Goal: Check status: Check status

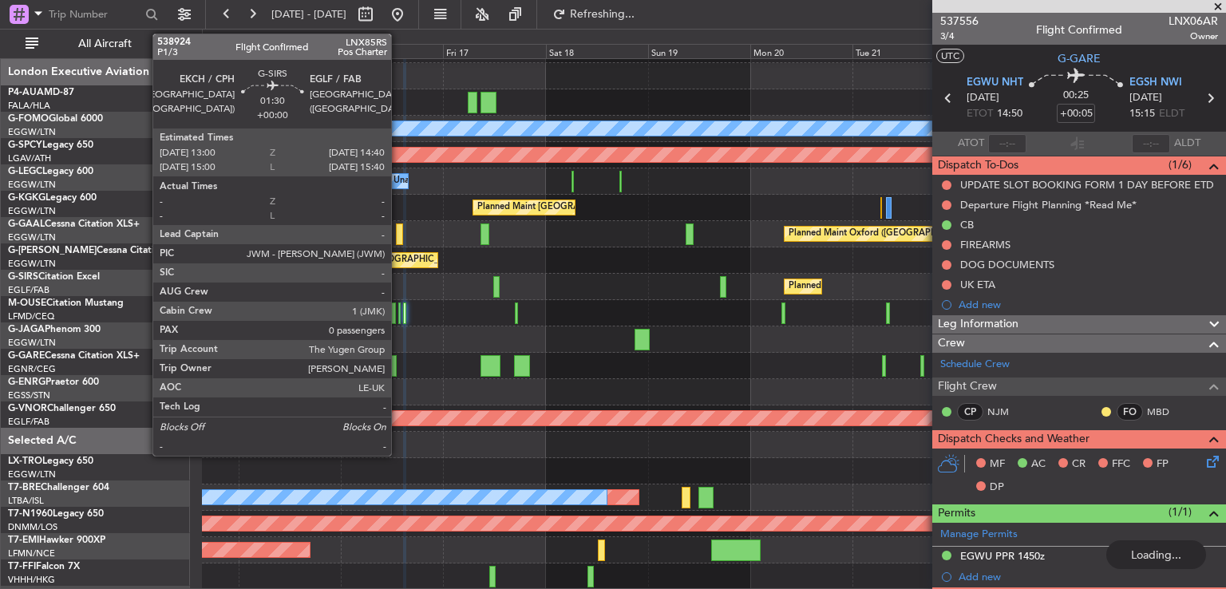
scroll to position [377, 0]
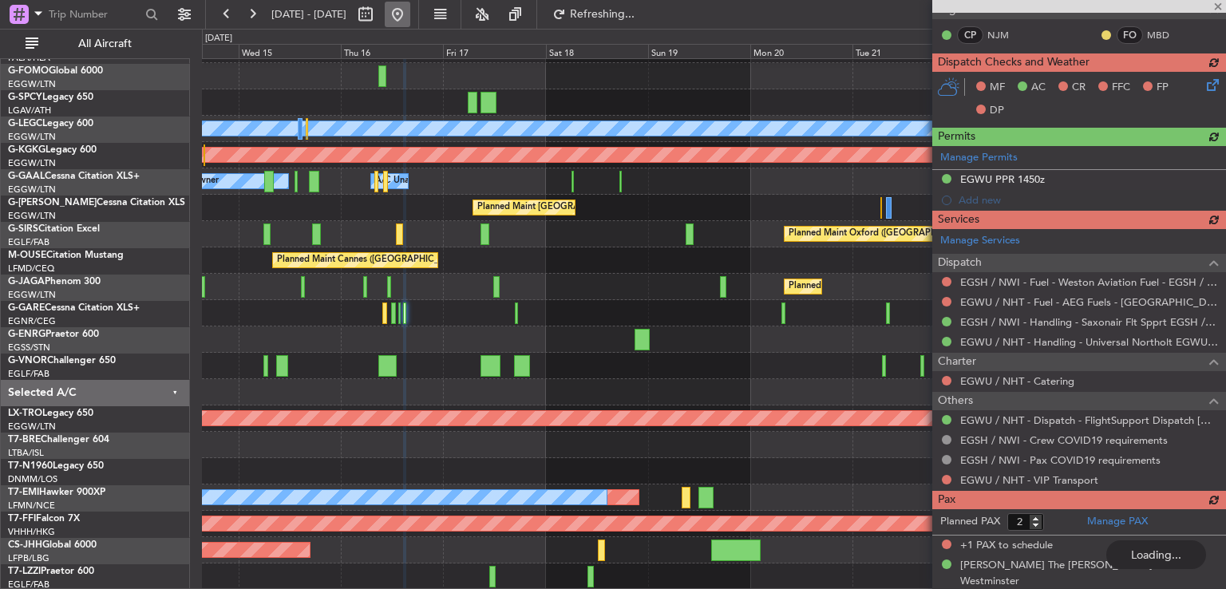
click at [410, 22] on button at bounding box center [398, 15] width 26 height 26
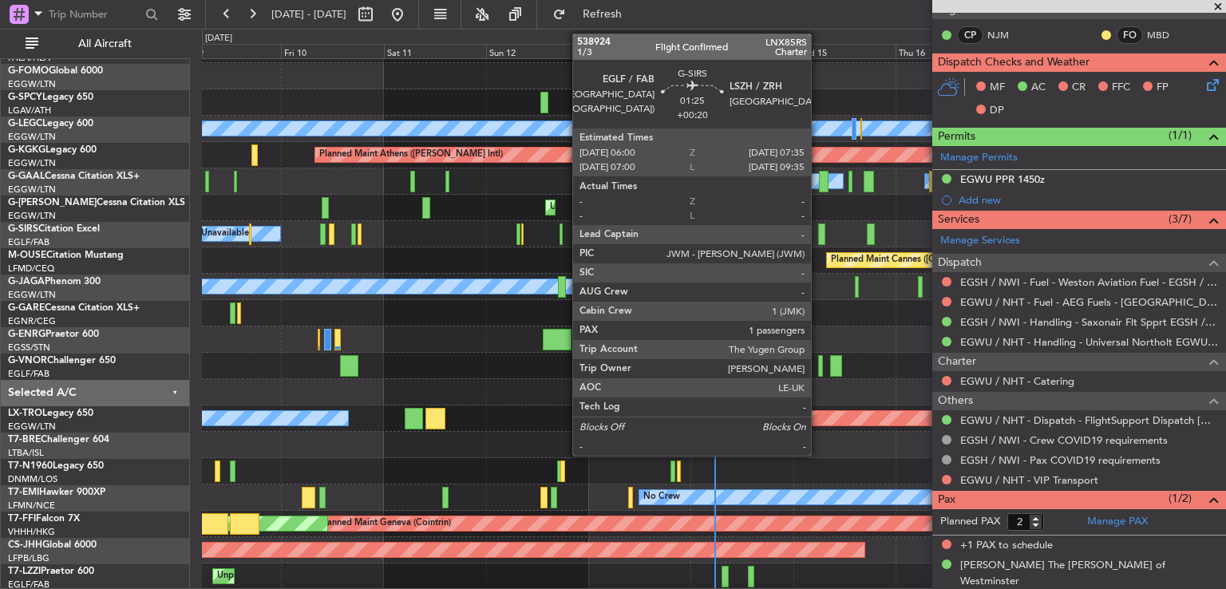
click at [818, 232] on div at bounding box center [821, 235] width 7 height 22
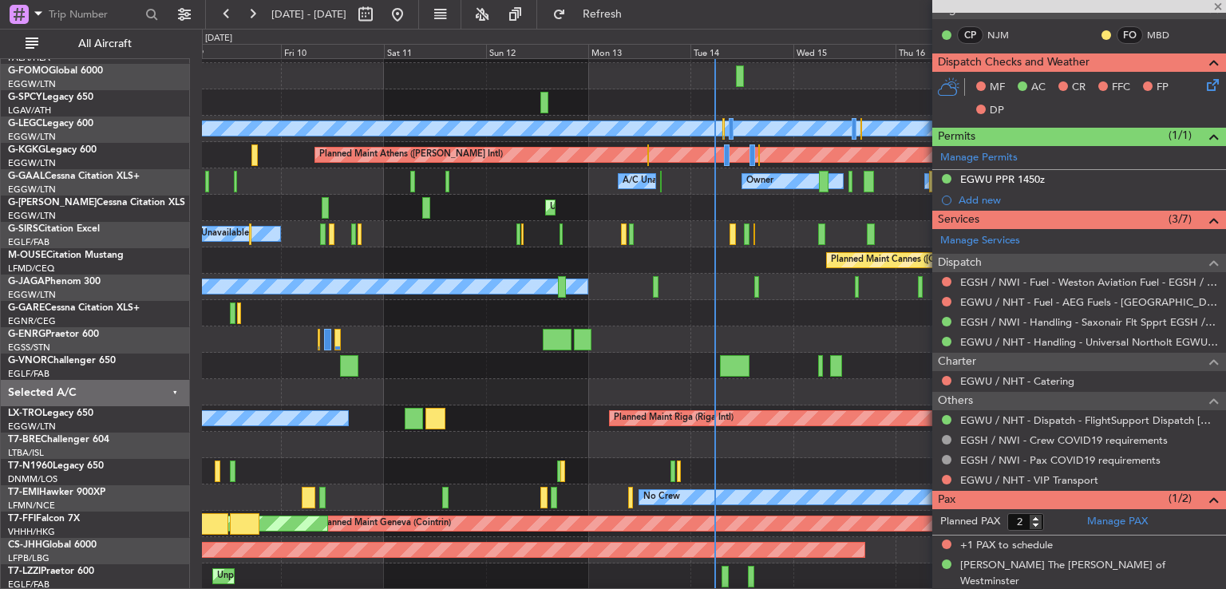
type input "+00:20"
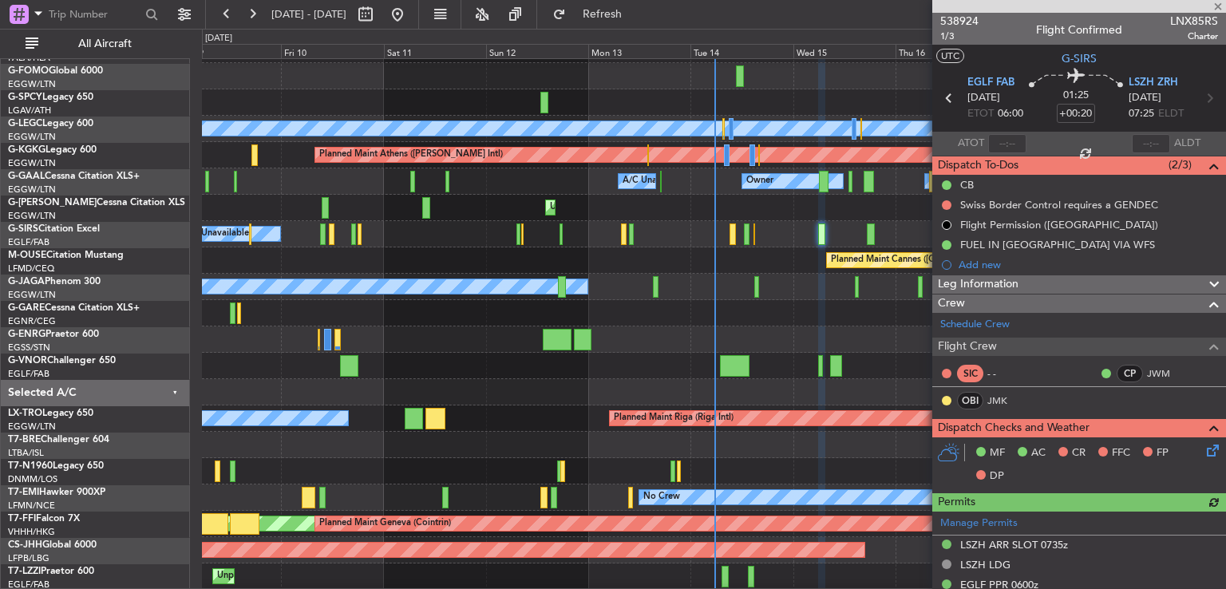
drag, startPoint x: 1208, startPoint y: 141, endPoint x: 1226, endPoint y: 215, distance: 76.3
click at [1226, 215] on article "538924 1/3 Flight Confirmed LNX85RS Charter UTC G-SIRS EGLF FAB [DATE] ETOT 06:…" at bounding box center [1079, 301] width 294 height 576
click at [1220, 9] on span at bounding box center [1218, 7] width 16 height 14
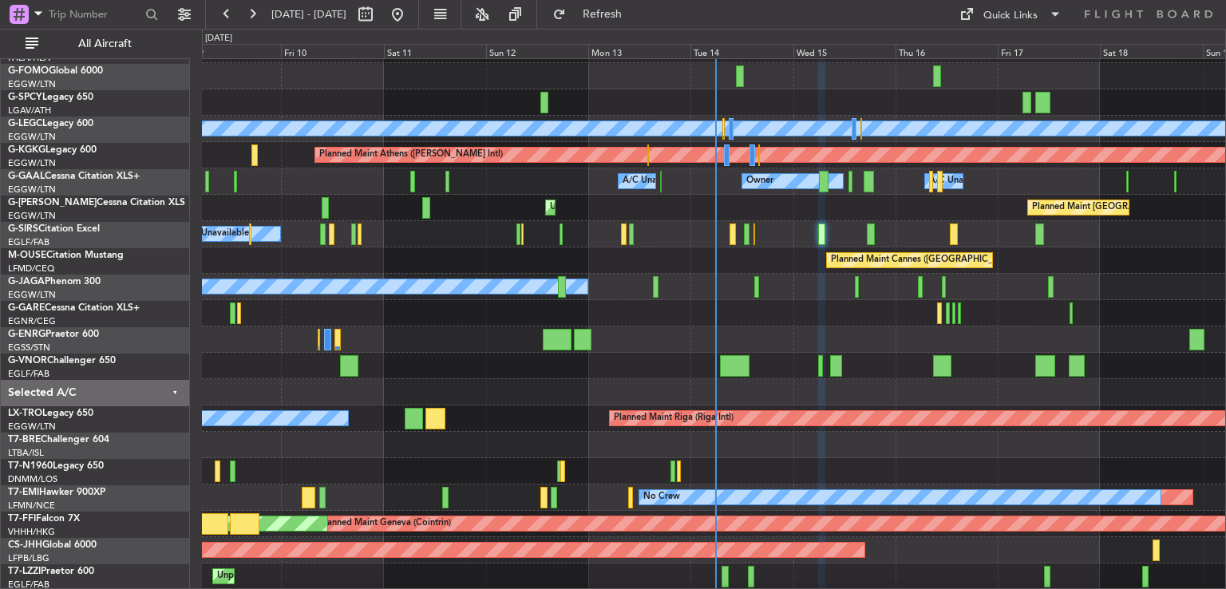
type input "0"
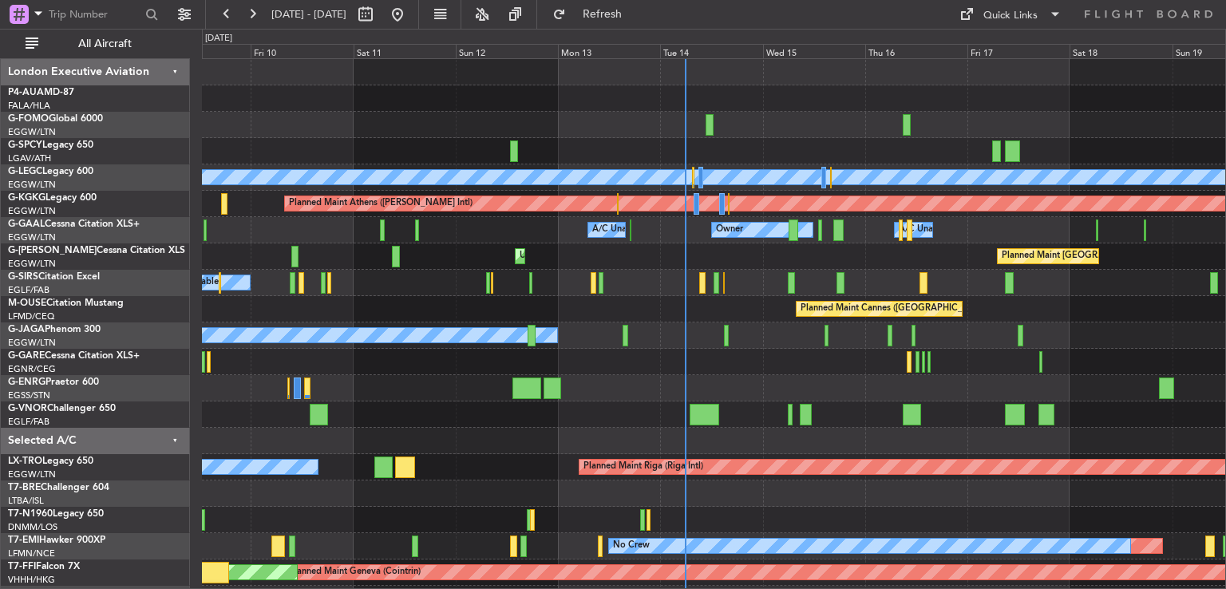
click at [762, 410] on div "Planned Maint [GEOGRAPHIC_DATA] ([GEOGRAPHIC_DATA]) A/C Unavailable [GEOGRAPHIC…" at bounding box center [714, 375] width 1024 height 632
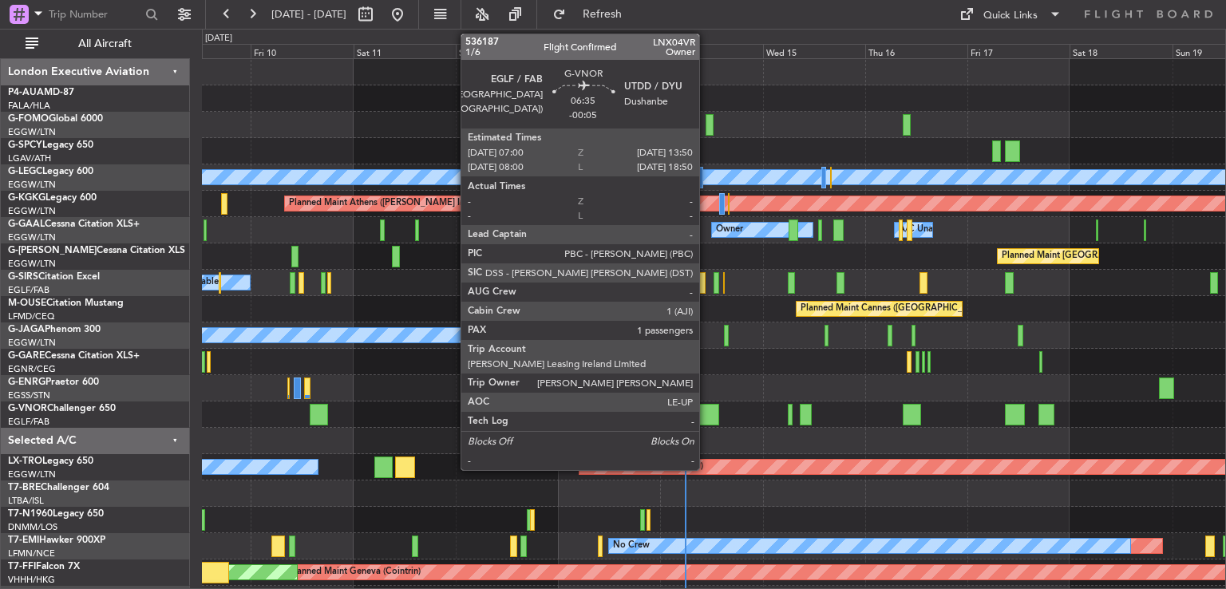
click at [707, 407] on div at bounding box center [705, 415] width 30 height 22
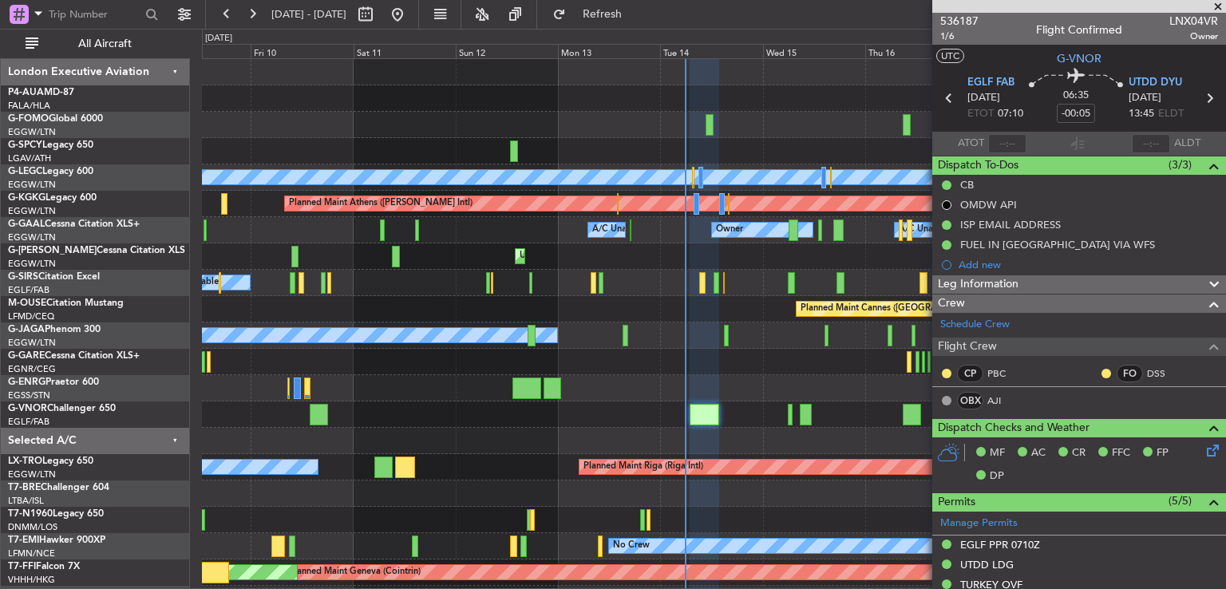
click at [1220, 5] on div at bounding box center [1079, 6] width 294 height 13
click at [1220, 5] on span at bounding box center [1218, 7] width 16 height 14
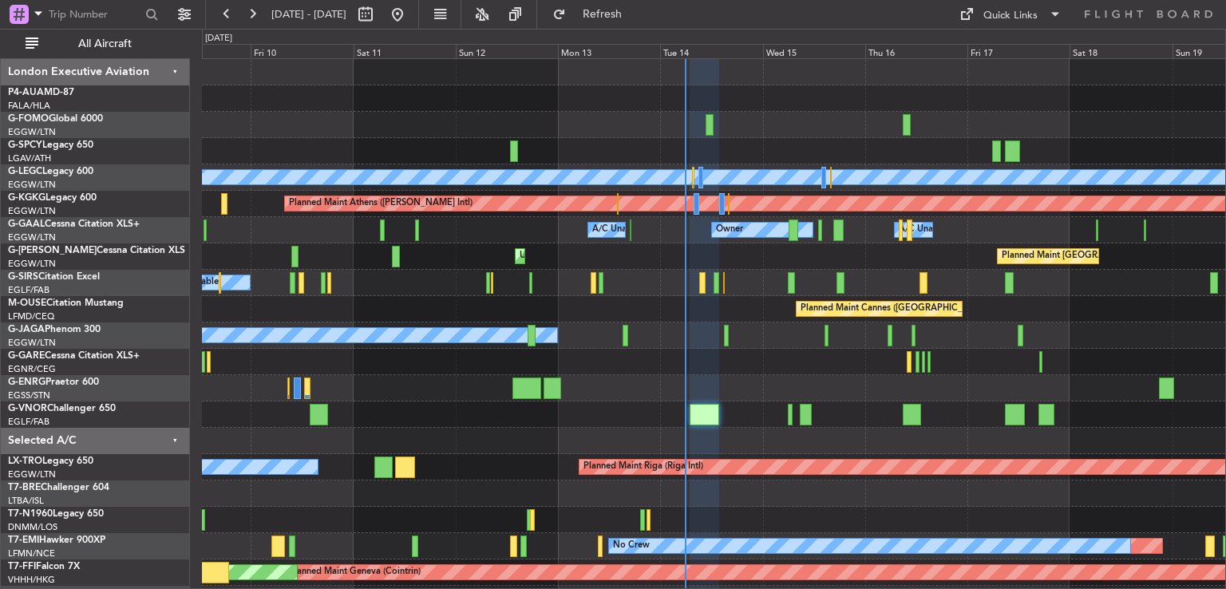
type input "0"
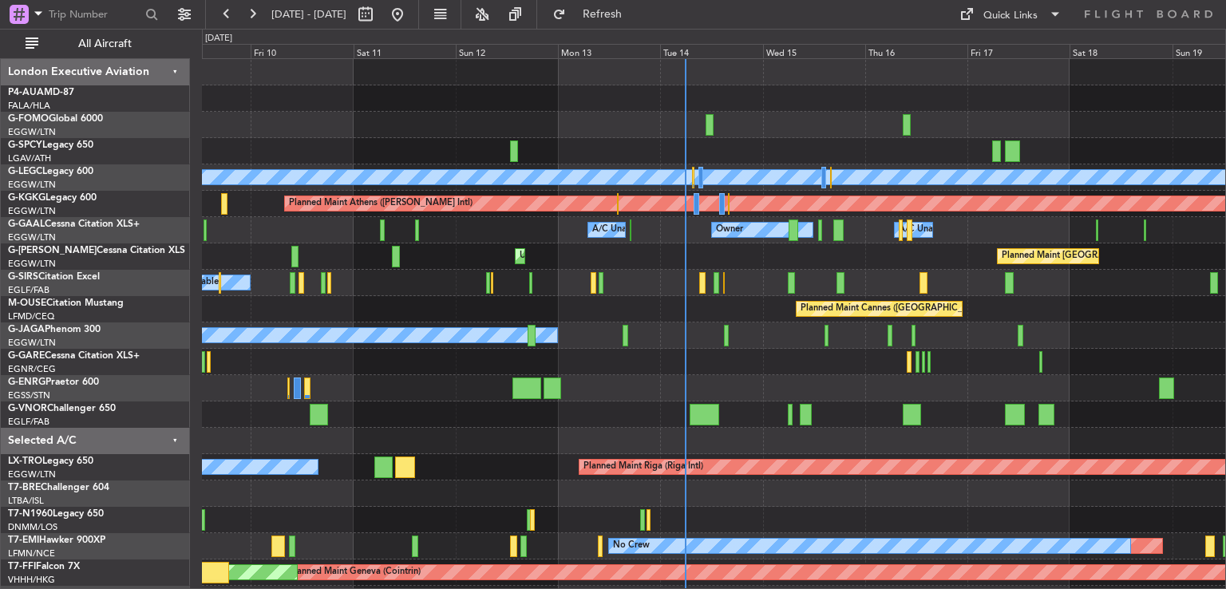
scroll to position [101, 0]
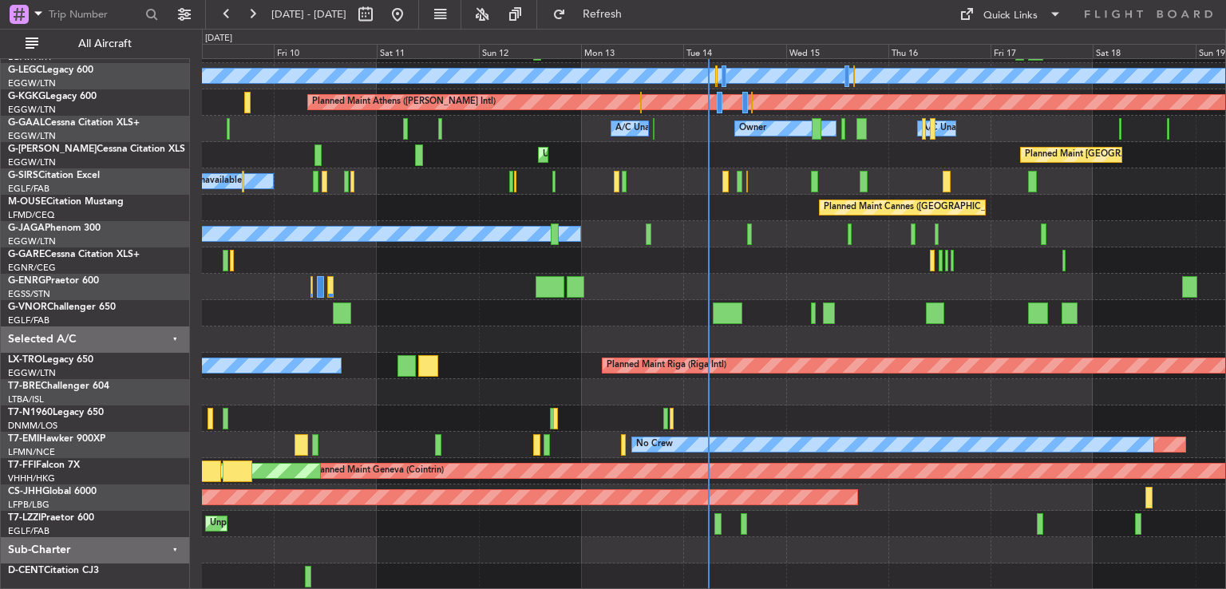
click at [744, 244] on div "Planned Maint [GEOGRAPHIC_DATA] ([GEOGRAPHIC_DATA]) A/C Unavailable [GEOGRAPHIC…" at bounding box center [714, 274] width 1024 height 632
